Goal: Navigation & Orientation: Go to known website

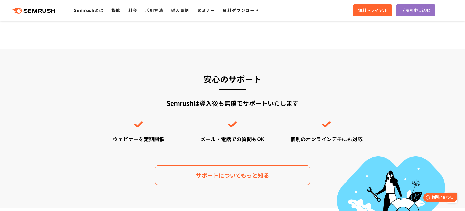
scroll to position [1428, 0]
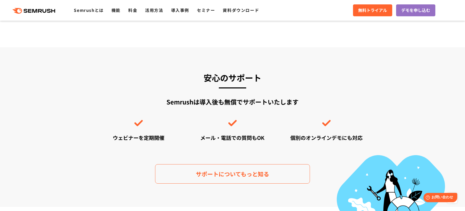
click at [27, 10] on icon at bounding box center [26, 11] width 4 height 4
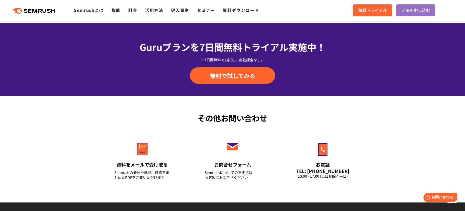
scroll to position [1831, 0]
